Goal: Register for event/course

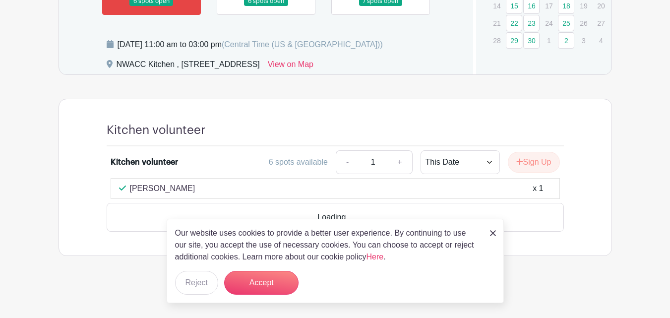
scroll to position [642, 0]
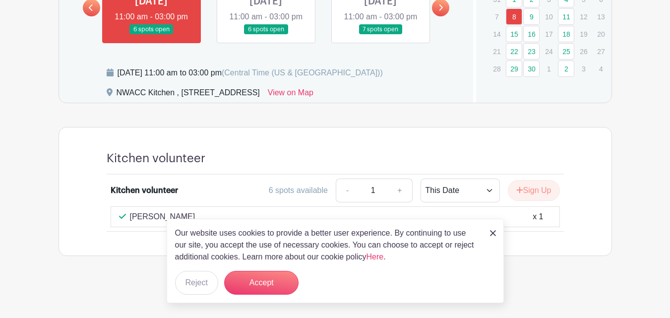
click at [266, 35] on link at bounding box center [266, 35] width 0 height 0
click at [534, 8] on link "9" at bounding box center [531, 16] width 16 height 16
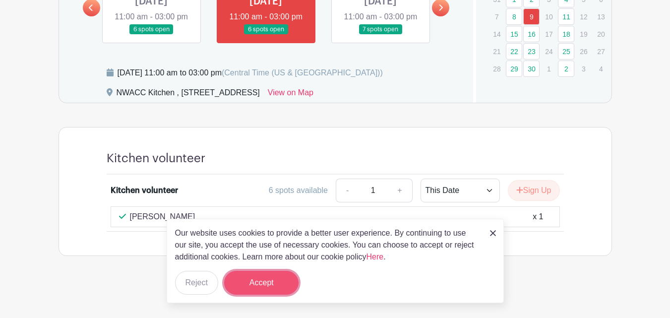
click at [283, 282] on button "Accept" at bounding box center [261, 283] width 74 height 24
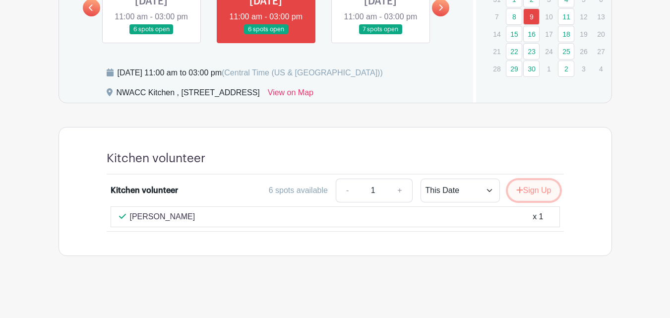
click at [522, 189] on button "Sign Up" at bounding box center [534, 190] width 52 height 21
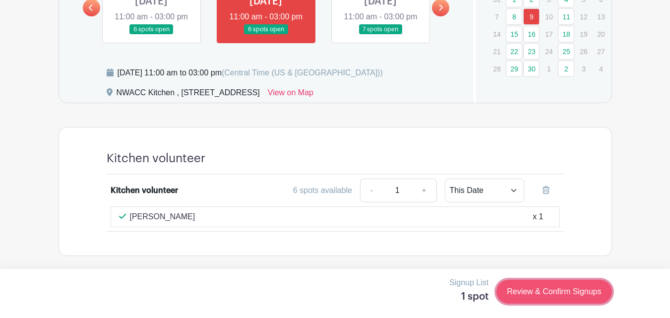
click at [563, 292] on link "Review & Confirm Signups" at bounding box center [554, 292] width 115 height 24
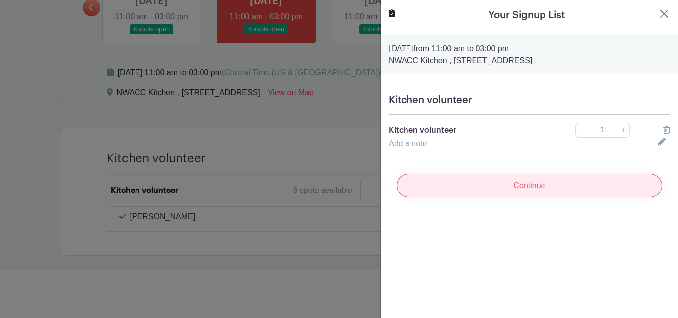
click at [524, 190] on input "Continue" at bounding box center [528, 186] width 265 height 24
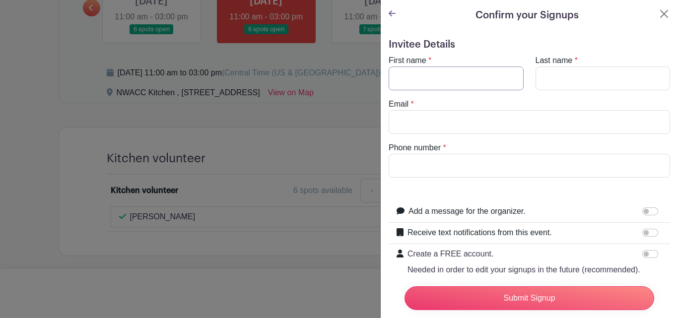
click at [474, 74] on input "First name" at bounding box center [455, 78] width 135 height 24
type input "[PERSON_NAME]"
type input "Begin"
type input "[EMAIL_ADDRESS][DOMAIN_NAME]"
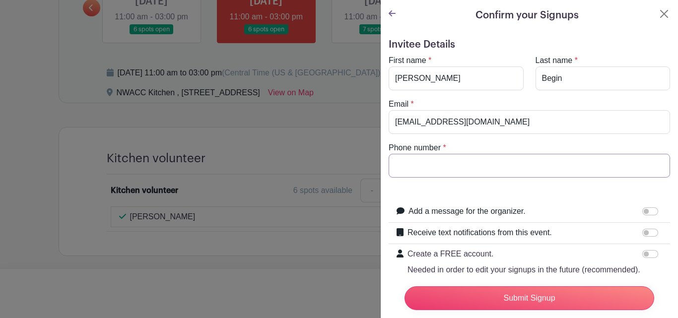
type input "6024480348"
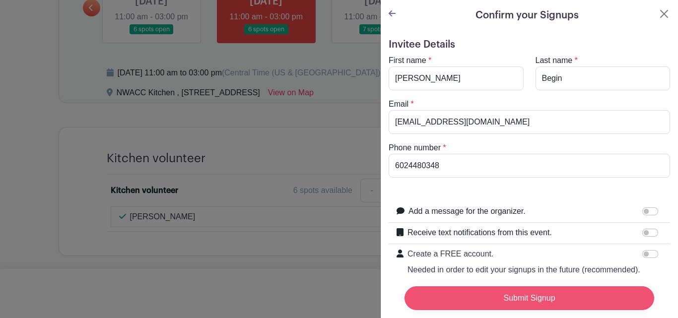
click at [522, 292] on input "Submit Signup" at bounding box center [529, 298] width 250 height 24
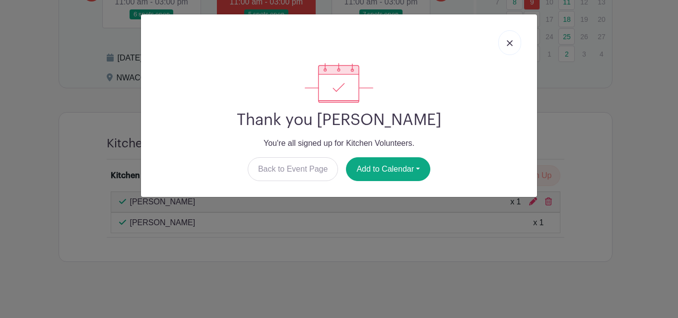
click at [511, 41] on img at bounding box center [509, 43] width 6 height 6
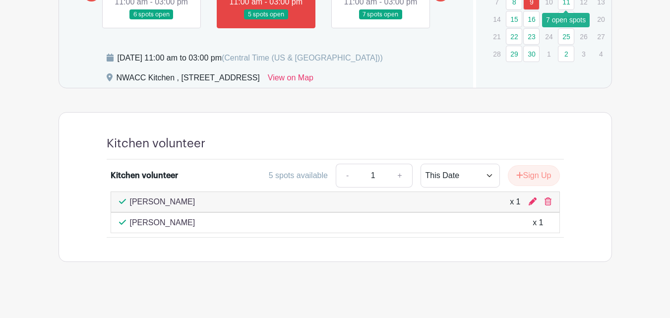
click at [570, 4] on link "11" at bounding box center [566, 2] width 16 height 16
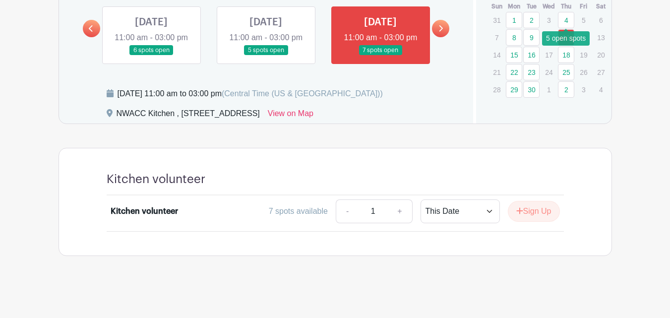
scroll to position [621, 0]
click at [565, 29] on link "11" at bounding box center [566, 37] width 16 height 16
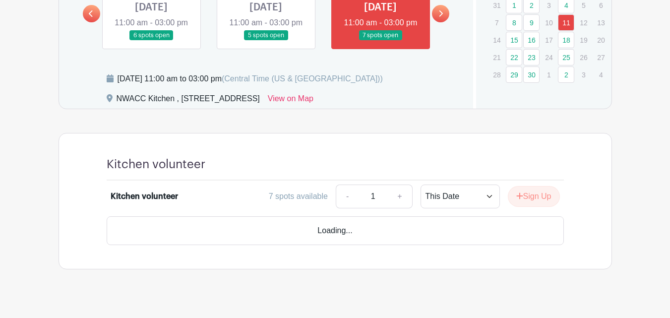
click at [528, 207] on button "Sign Up" at bounding box center [534, 196] width 52 height 21
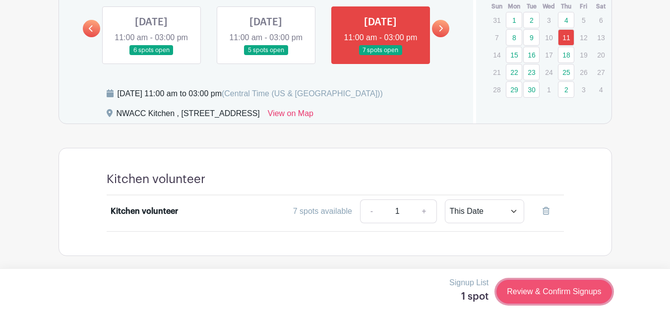
click at [560, 295] on link "Review & Confirm Signups" at bounding box center [554, 292] width 115 height 24
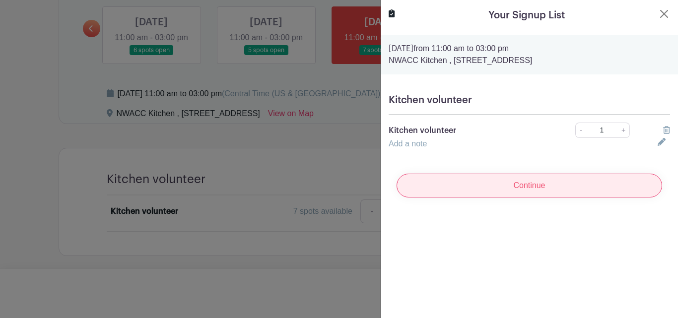
click at [529, 186] on input "Continue" at bounding box center [528, 186] width 265 height 24
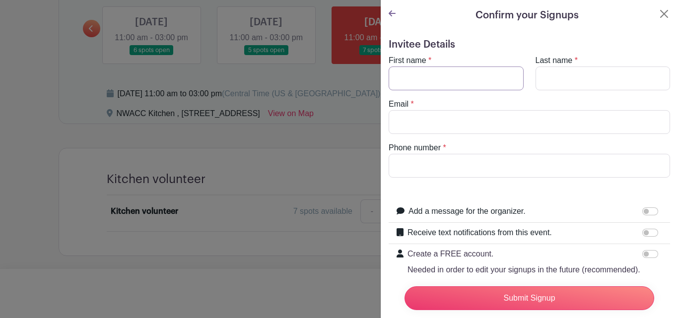
click at [471, 73] on input "First name" at bounding box center [455, 78] width 135 height 24
type input "[PERSON_NAME]"
type input "Begin"
type input "[EMAIL_ADDRESS][DOMAIN_NAME]"
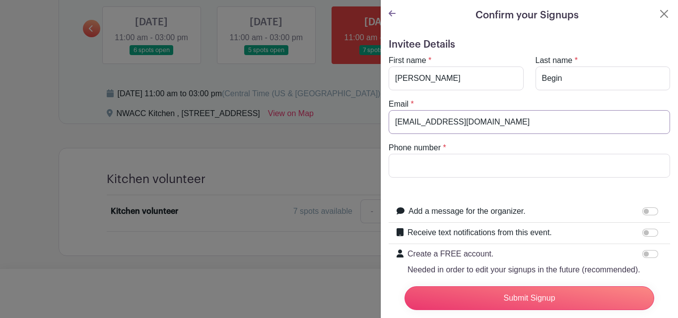
type input "6024480348"
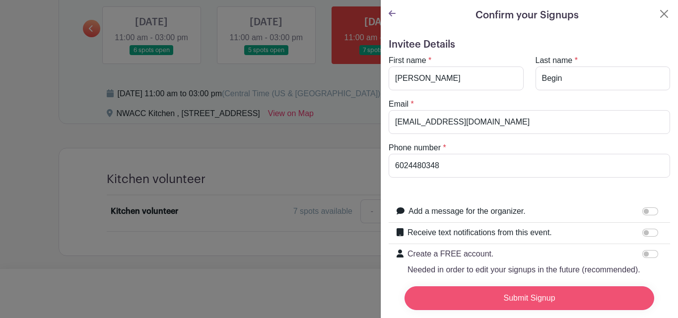
click at [517, 294] on input "Submit Signup" at bounding box center [529, 298] width 250 height 24
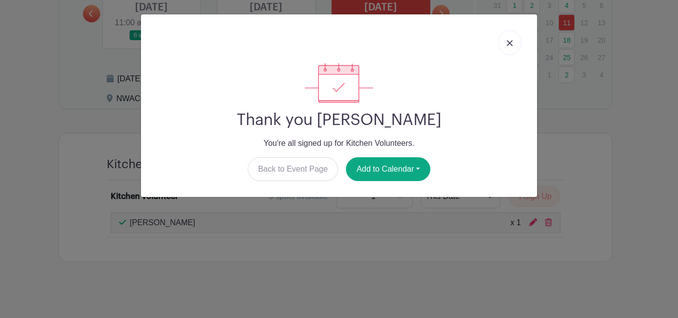
click at [505, 41] on link at bounding box center [509, 42] width 23 height 25
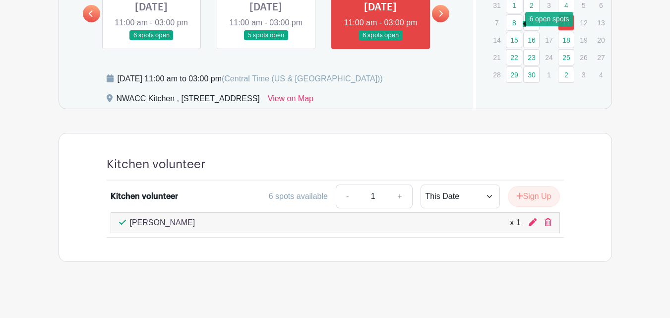
click at [513, 24] on link "8" at bounding box center [514, 22] width 16 height 16
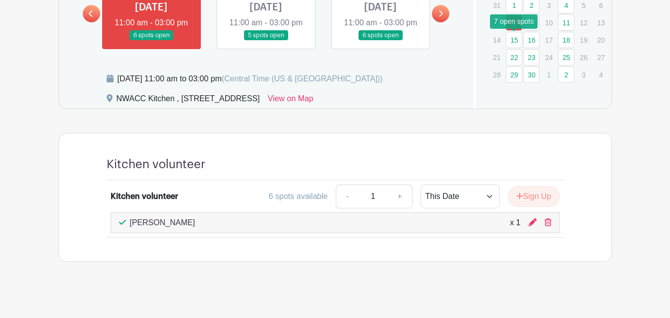
click at [517, 41] on link "15" at bounding box center [514, 40] width 16 height 16
